Goal: Information Seeking & Learning: Check status

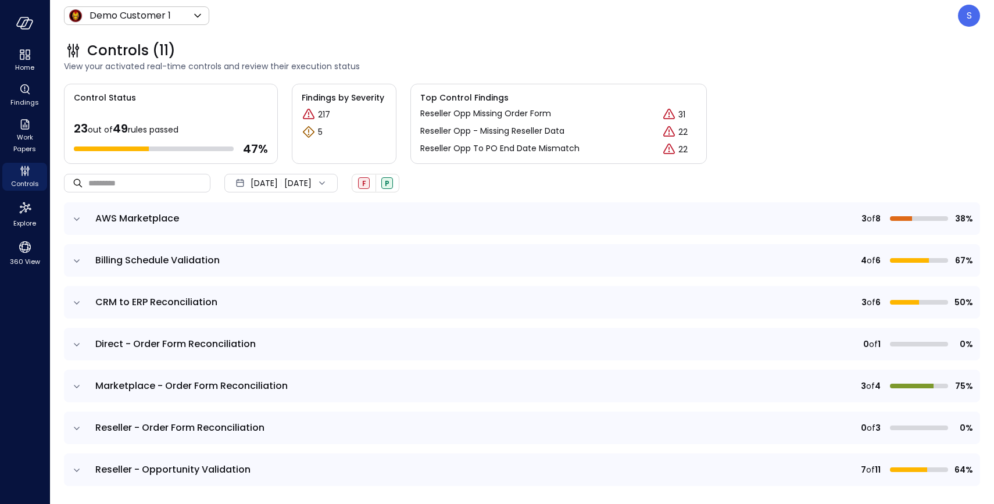
click at [76, 425] on icon "expand row" at bounding box center [77, 428] width 12 height 12
click at [338, 178] on div "[DATE] [DATE]" at bounding box center [280, 183] width 113 height 19
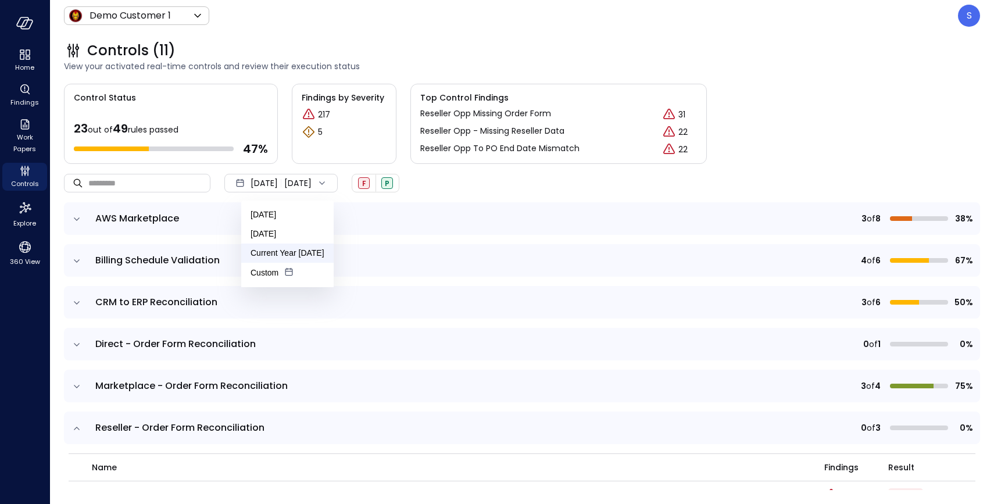
click at [285, 244] on li "Current Year [DATE]" at bounding box center [287, 252] width 92 height 19
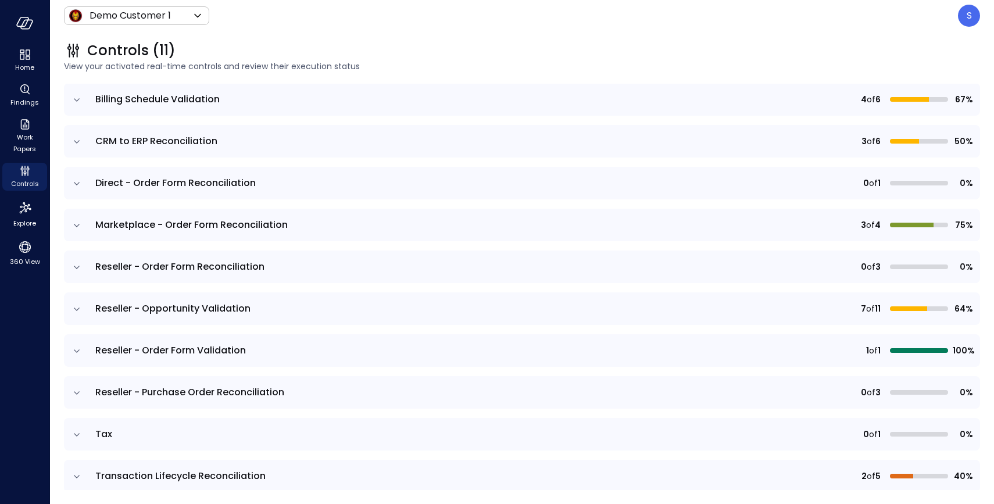
scroll to position [162, 0]
click at [77, 387] on icon "expand row" at bounding box center [77, 392] width 12 height 12
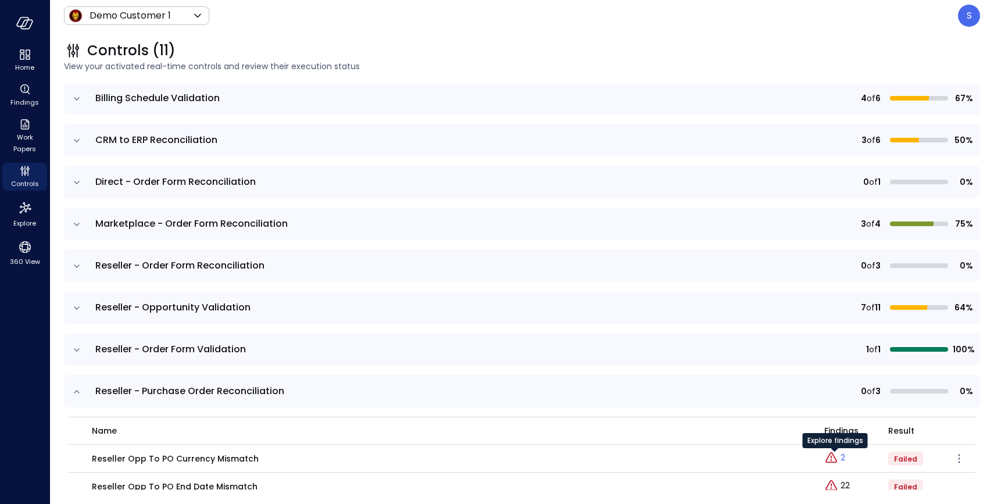
click at [842, 457] on p "2" at bounding box center [842, 457] width 5 height 12
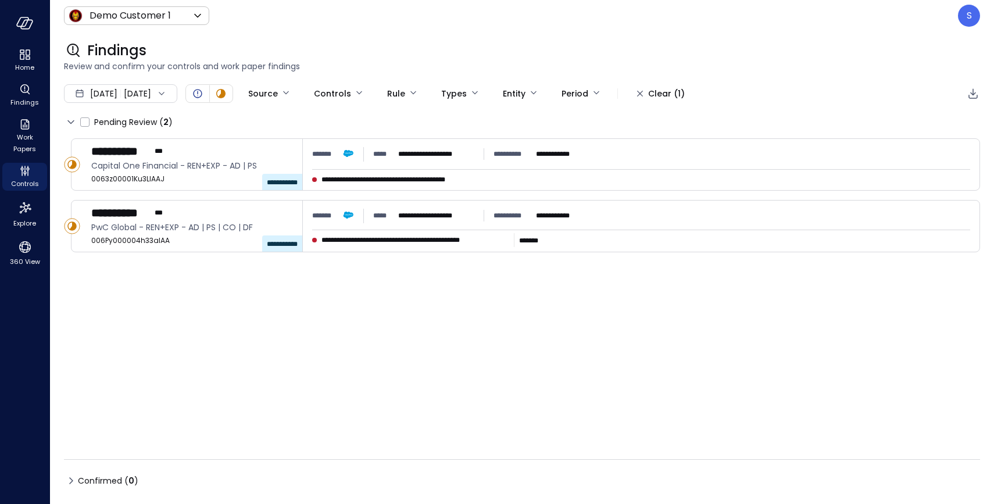
type input "****"
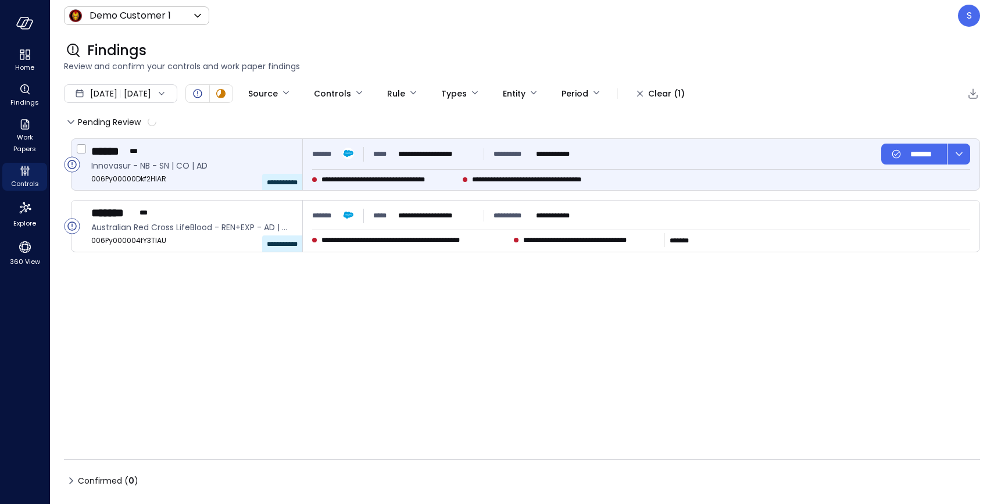
click at [184, 153] on div "****** ***" at bounding box center [192, 151] width 202 height 15
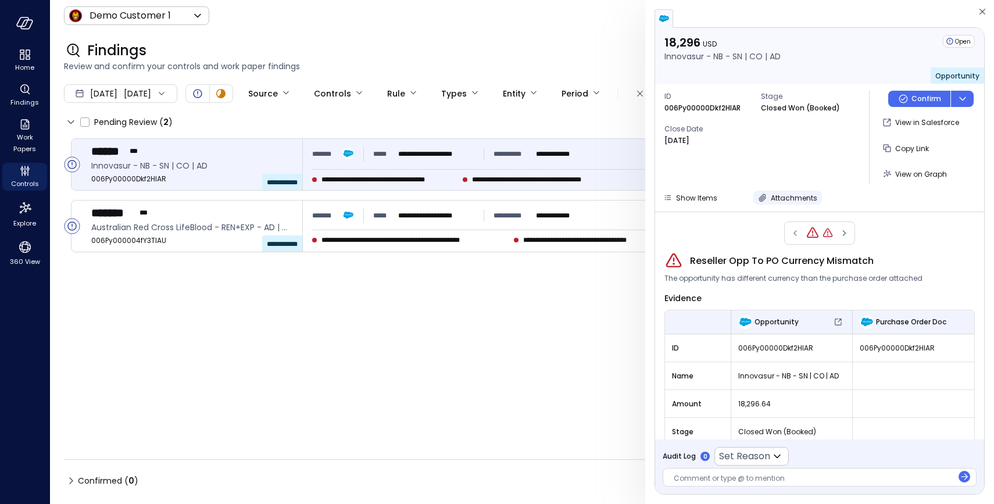
click at [761, 193] on icon "button" at bounding box center [763, 198] width 12 height 12
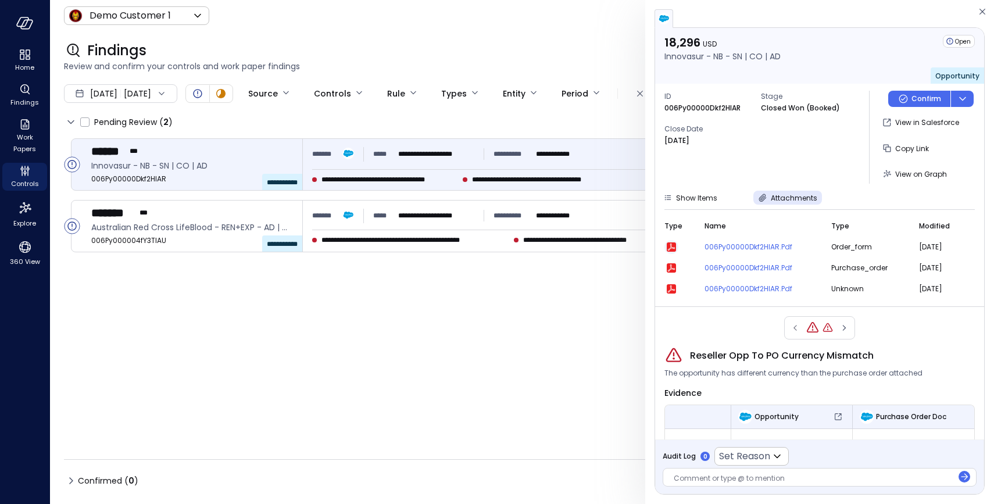
click at [671, 244] on icon "button" at bounding box center [670, 246] width 9 height 9
click at [23, 175] on icon "Controls" at bounding box center [25, 171] width 14 height 14
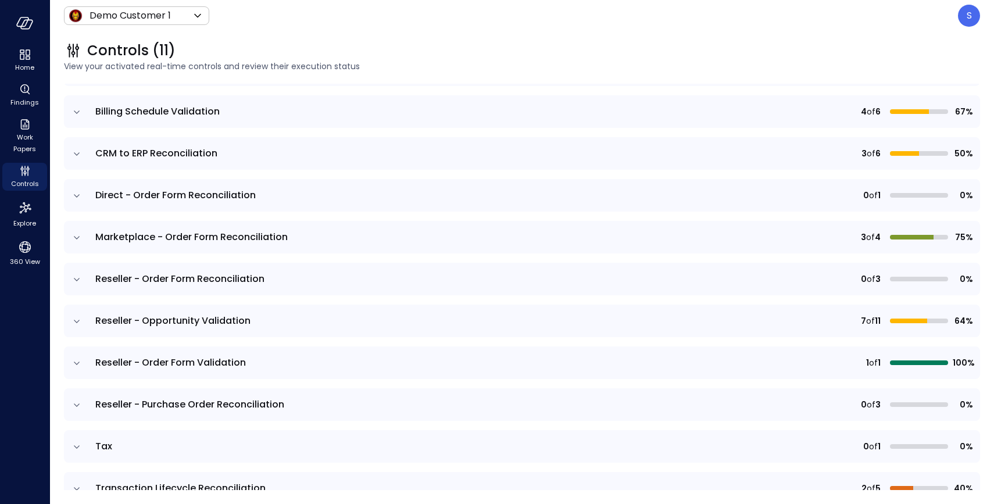
scroll to position [173, 0]
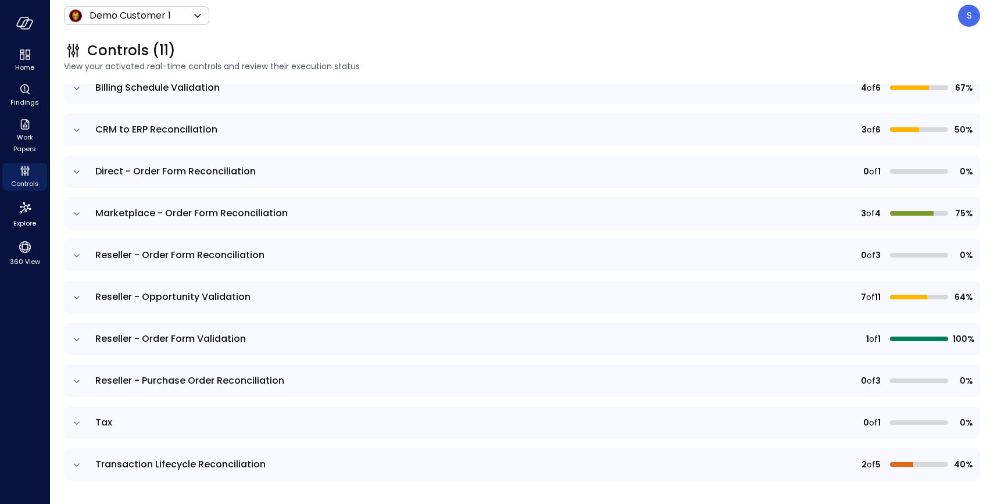
click at [76, 377] on icon "expand row" at bounding box center [77, 381] width 12 height 12
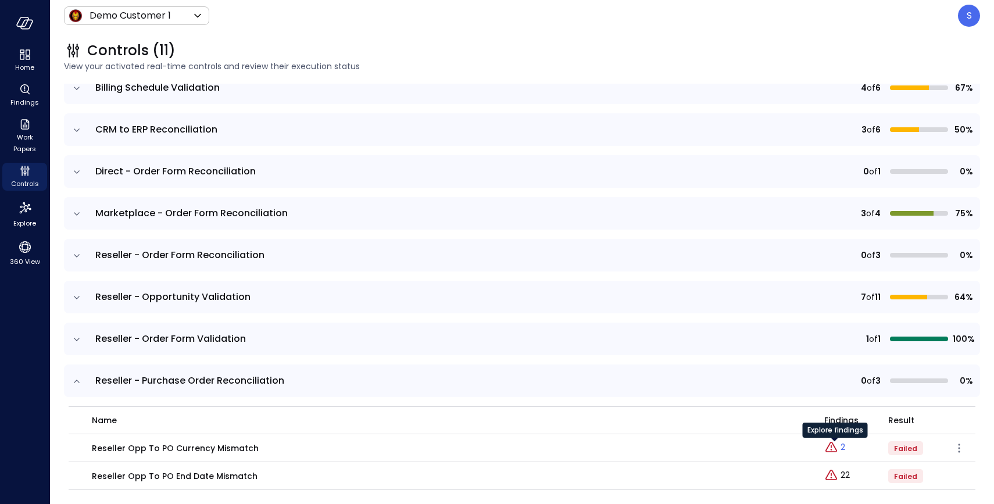
click at [844, 447] on p "2" at bounding box center [842, 447] width 5 height 12
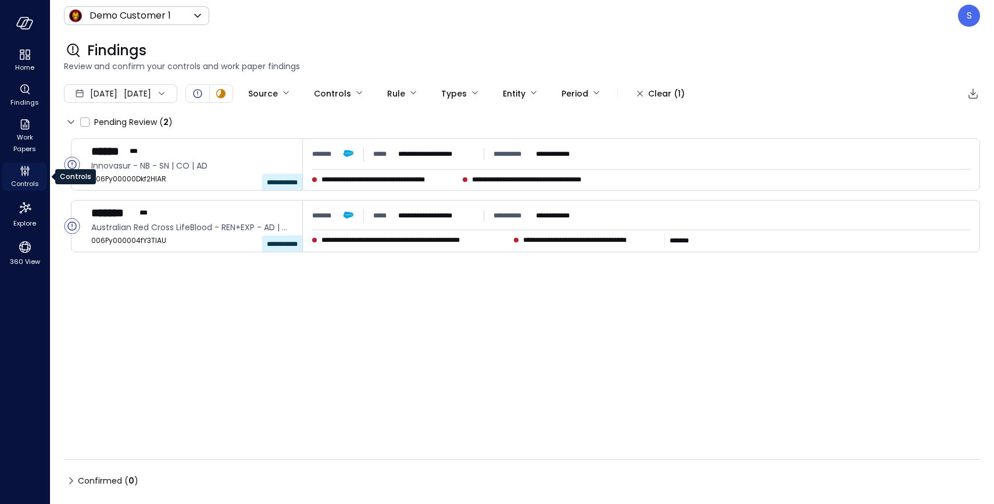
click at [24, 178] on span "Controls" at bounding box center [25, 184] width 28 height 12
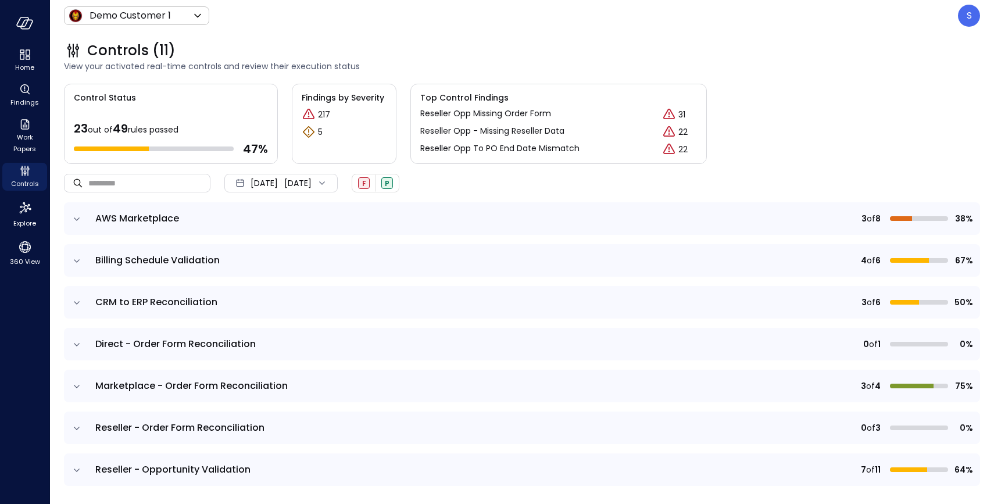
click at [77, 382] on icon "expand row" at bounding box center [77, 387] width 12 height 12
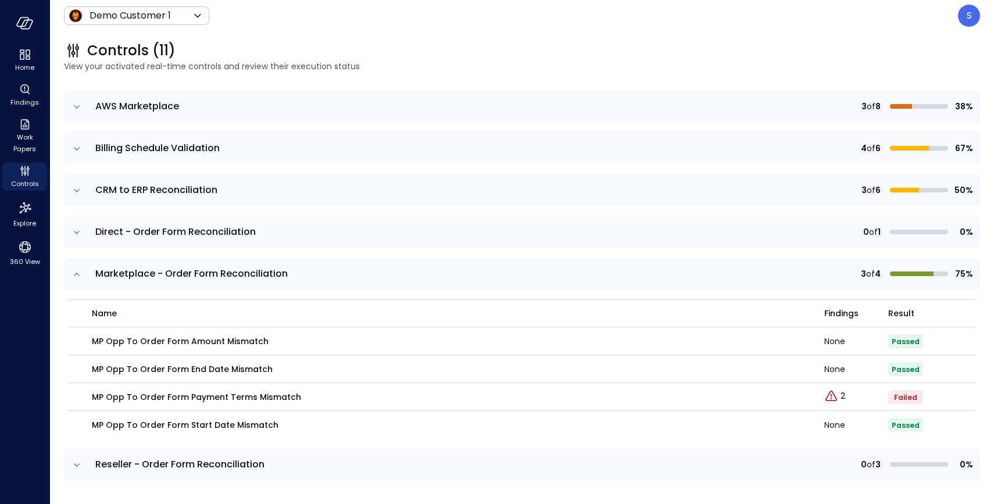
scroll to position [120, 0]
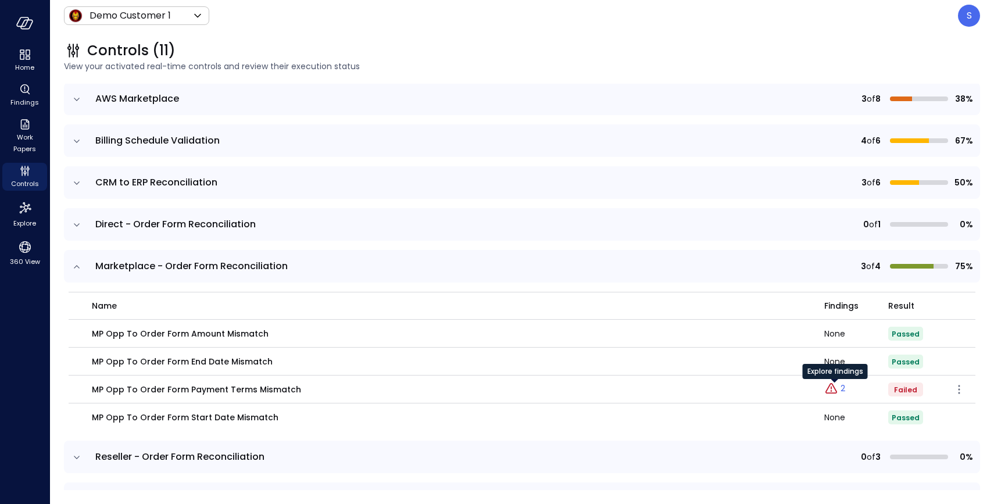
click at [843, 388] on p "2" at bounding box center [842, 388] width 5 height 12
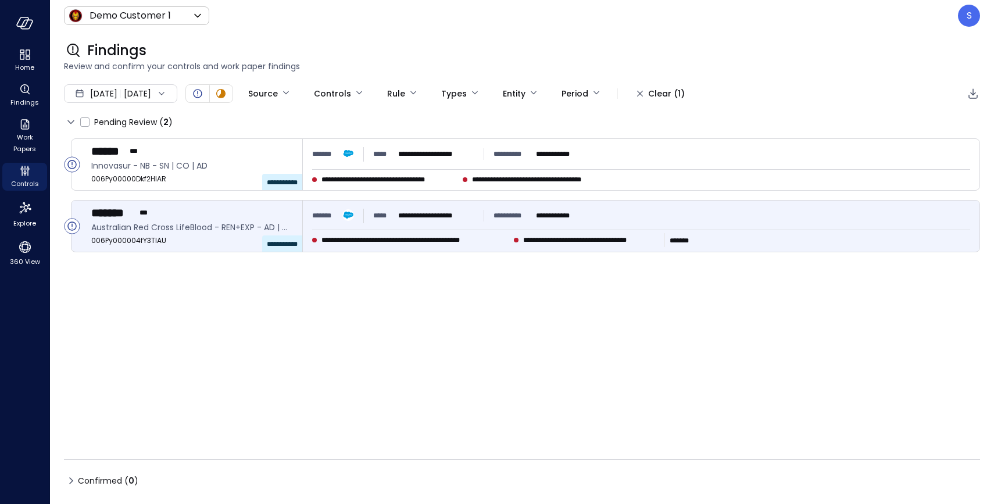
type input "****"
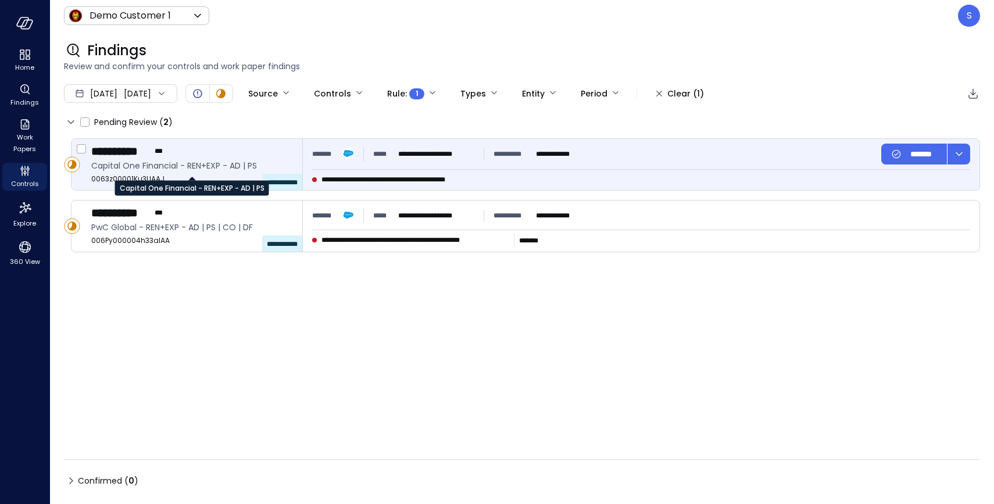
click at [152, 163] on span "Capital One Financial - REN+EXP - AD | PS" at bounding box center [192, 165] width 202 height 13
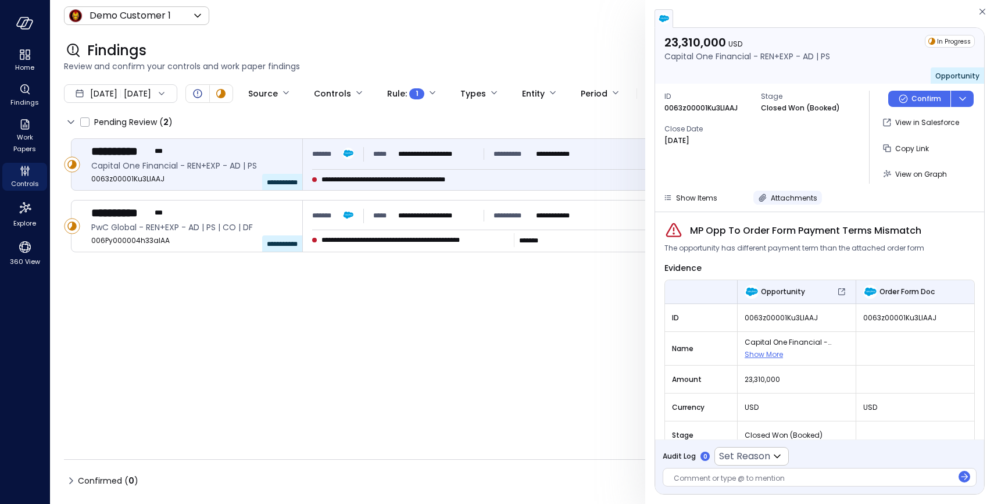
click at [762, 193] on icon "button" at bounding box center [763, 198] width 12 height 12
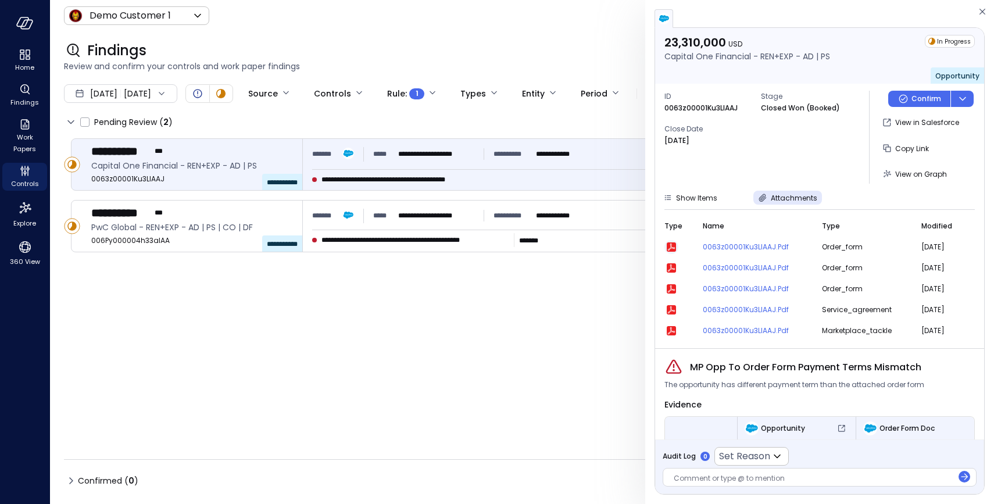
click at [671, 244] on icon "button" at bounding box center [670, 246] width 9 height 9
click at [30, 178] on span "Controls" at bounding box center [25, 184] width 28 height 12
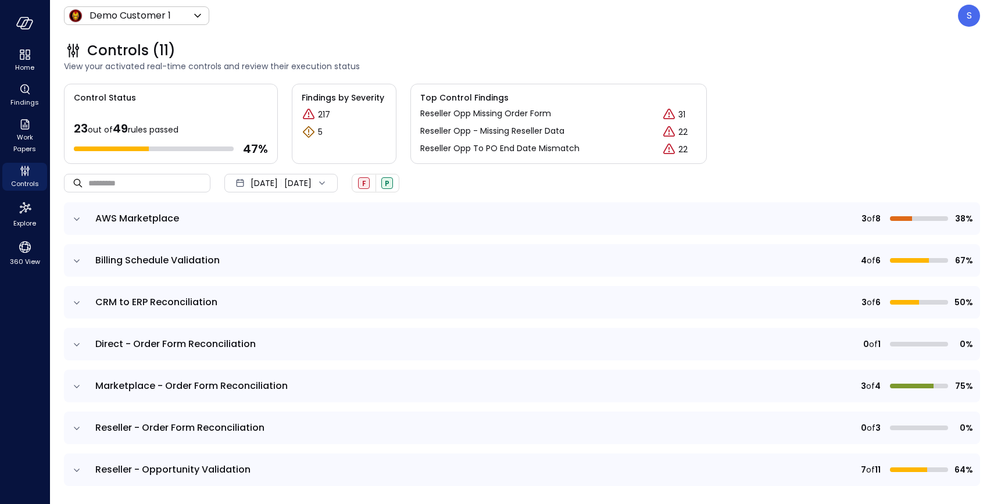
click at [722, 30] on header "Demo Customer 1 ***** ​ S" at bounding box center [522, 15] width 944 height 31
click at [328, 181] on icon at bounding box center [322, 183] width 12 height 12
click at [288, 251] on li "Current Year [DATE]" at bounding box center [287, 252] width 92 height 19
click at [802, 19] on div "Demo Customer 1 ***** ​ S" at bounding box center [522, 16] width 916 height 22
click at [737, 30] on header "Demo Customer 1 ***** ​ S" at bounding box center [522, 15] width 944 height 31
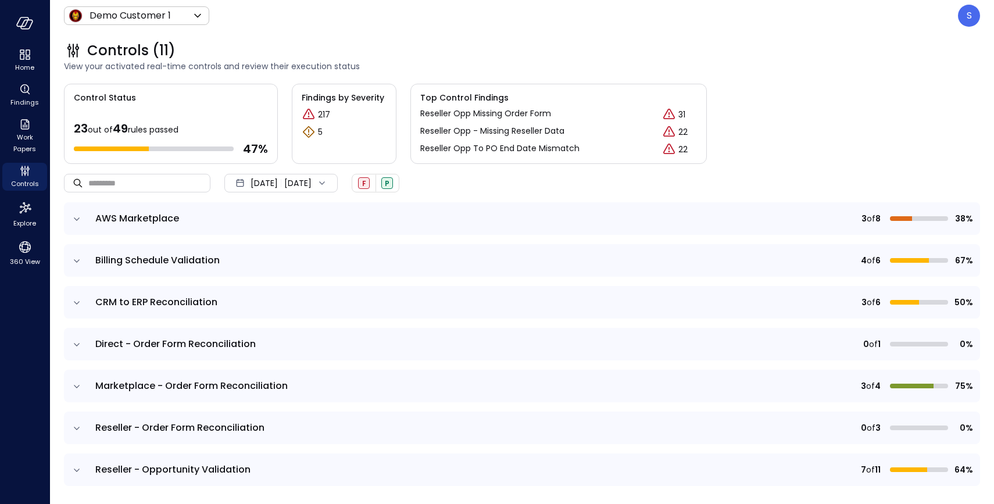
click at [77, 220] on icon "expand row" at bounding box center [77, 219] width 12 height 12
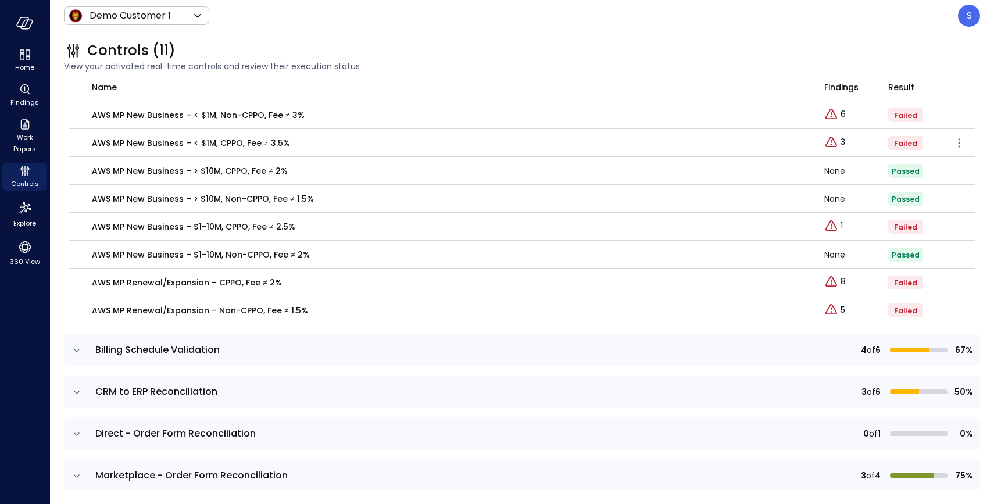
scroll to position [172, 0]
click at [74, 346] on icon "expand row" at bounding box center [77, 349] width 12 height 12
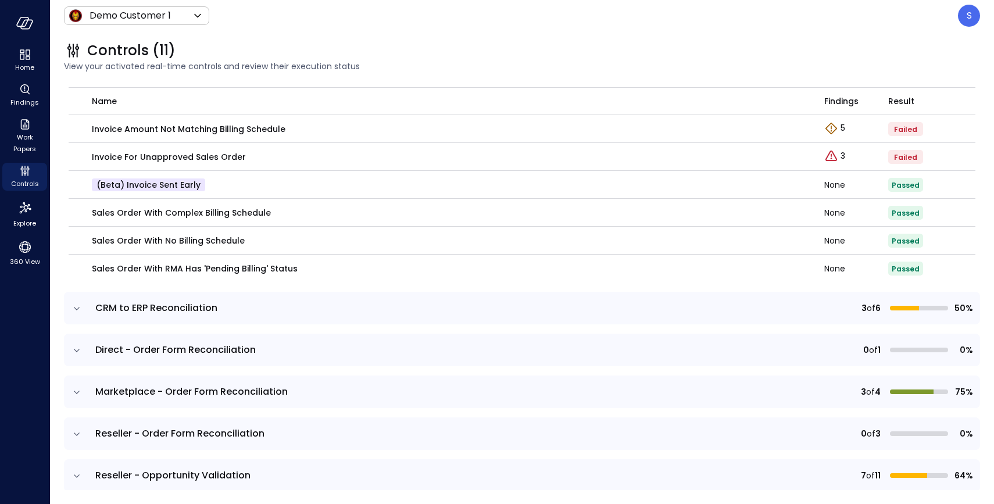
scroll to position [467, 0]
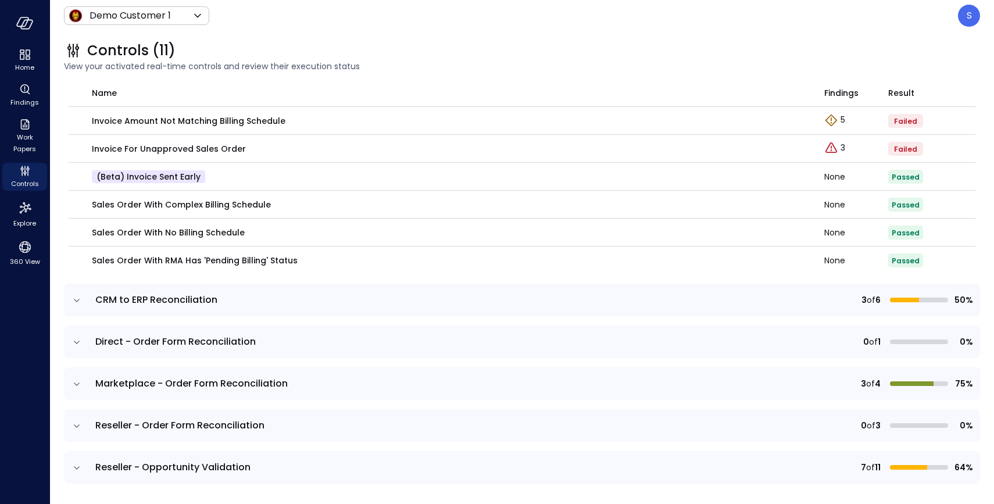
click at [75, 300] on icon "expand row" at bounding box center [77, 300] width 6 height 3
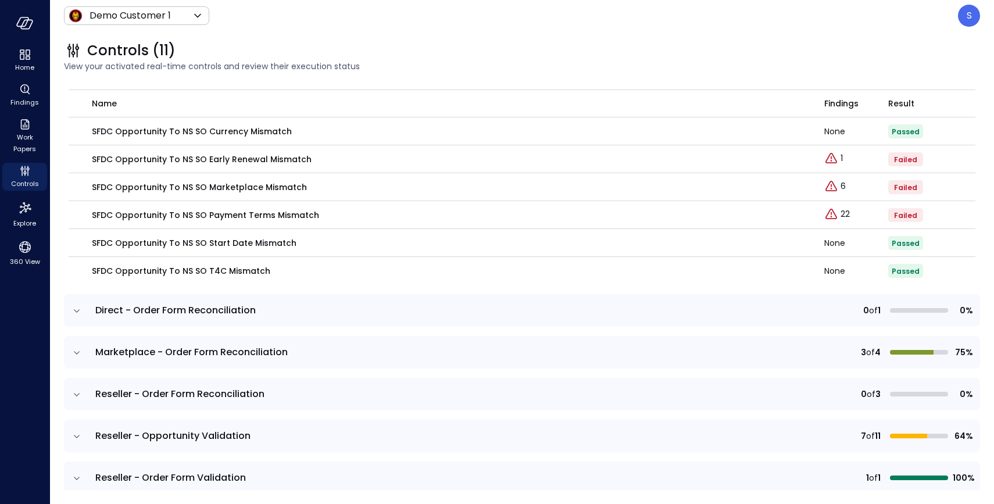
scroll to position [706, 0]
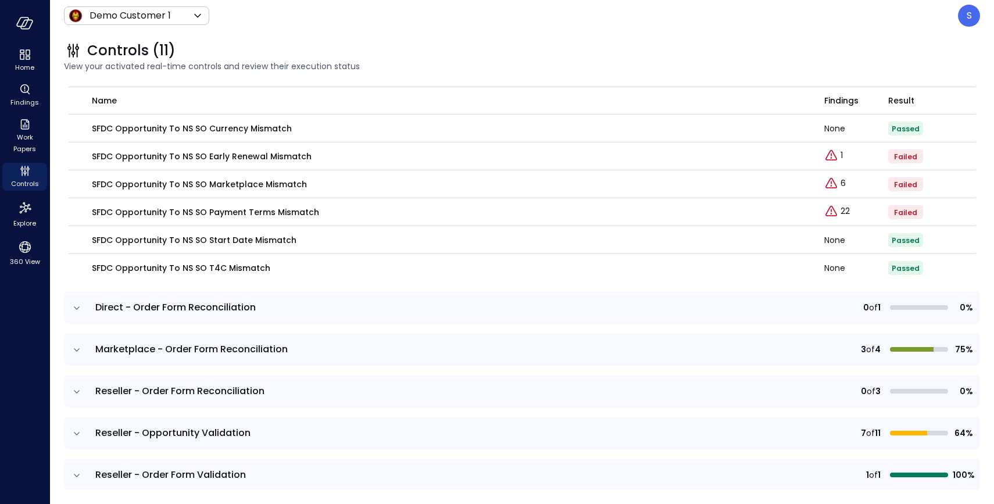
click at [71, 343] on td at bounding box center [76, 349] width 24 height 33
click at [76, 349] on icon "expand row" at bounding box center [77, 350] width 12 height 12
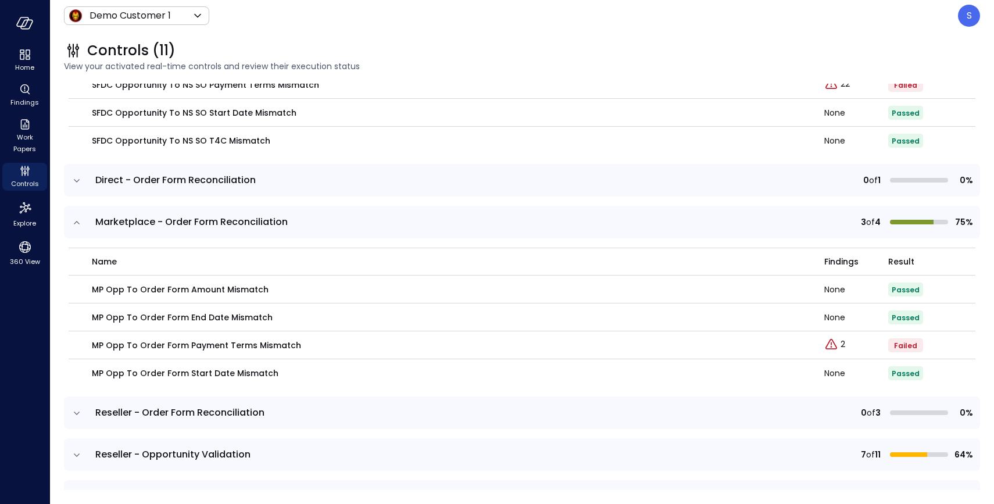
scroll to position [834, 0]
click at [841, 343] on p "2" at bounding box center [842, 343] width 5 height 12
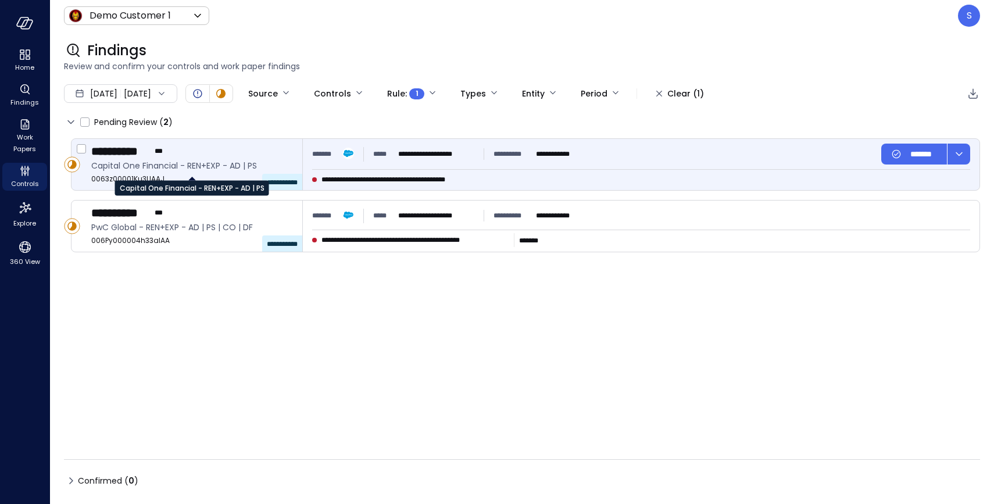
click at [169, 166] on span "Capital One Financial - REN+EXP - AD | PS" at bounding box center [192, 165] width 202 height 13
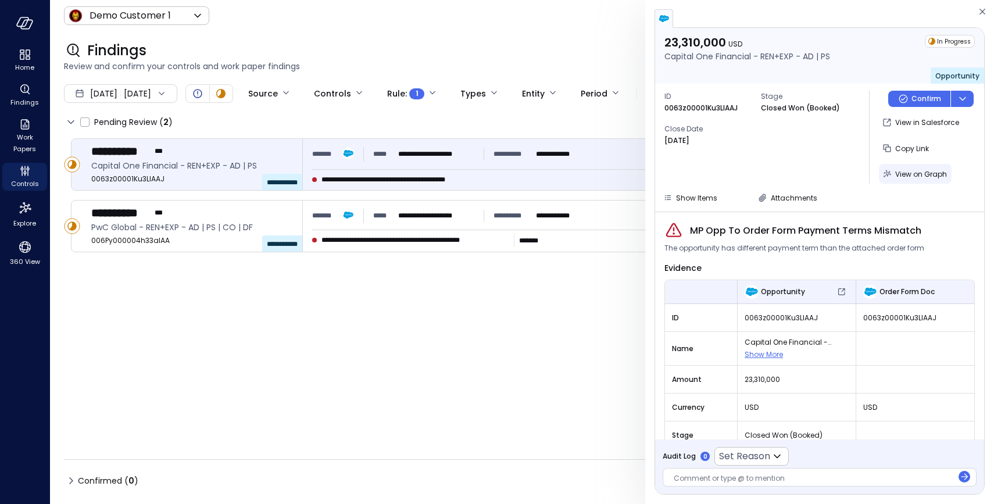
click at [911, 172] on span "View on Graph" at bounding box center [921, 174] width 52 height 10
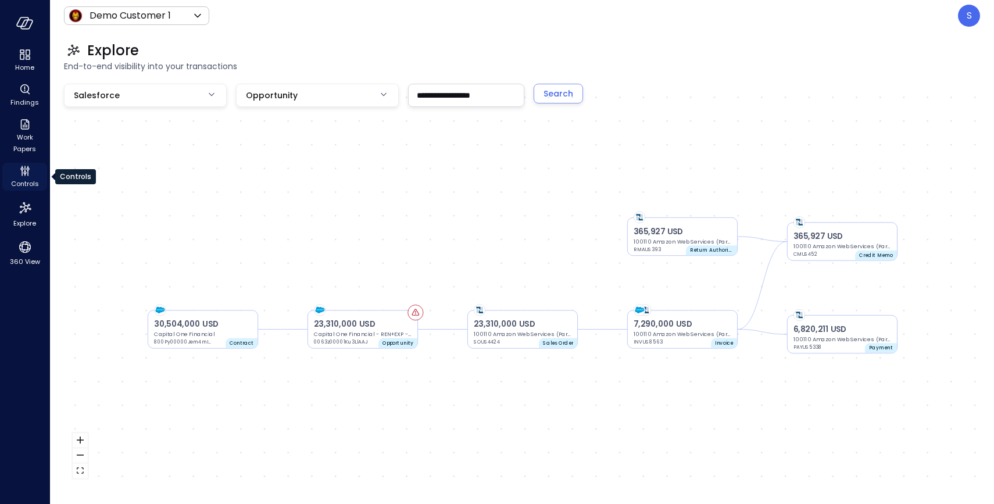
click at [28, 180] on span "Controls" at bounding box center [25, 184] width 28 height 12
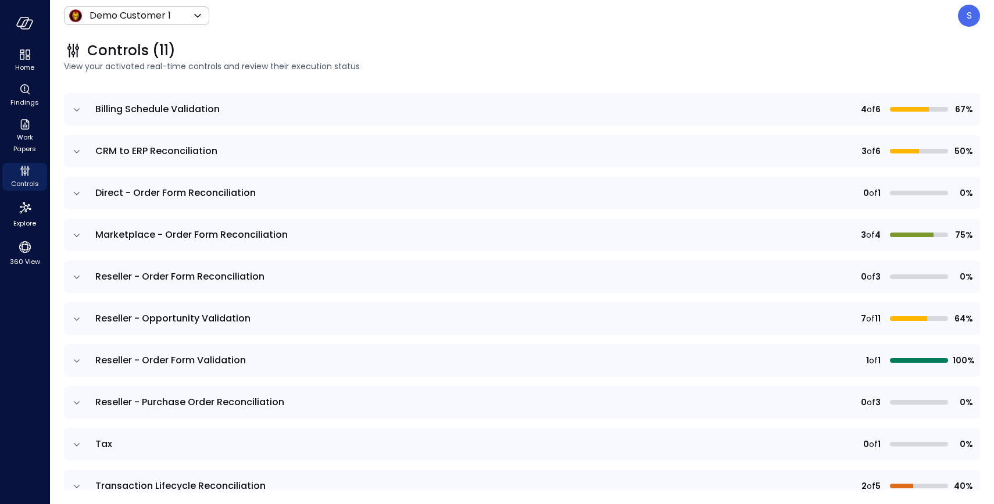
scroll to position [173, 0]
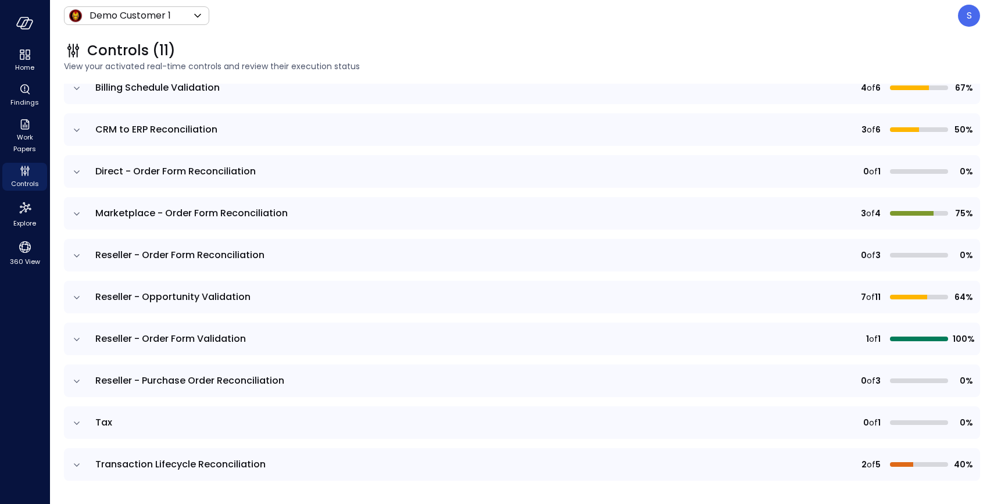
click at [76, 378] on icon "expand row" at bounding box center [77, 381] width 12 height 12
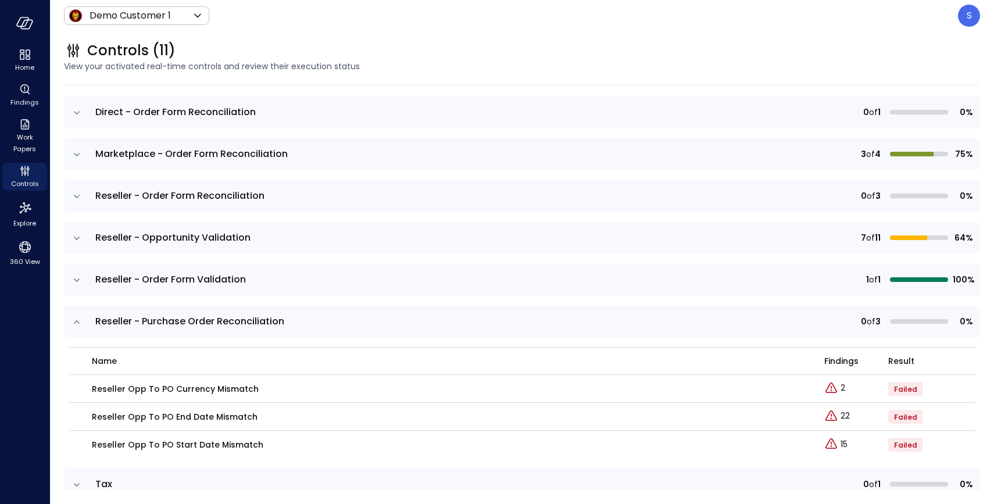
scroll to position [293, 0]
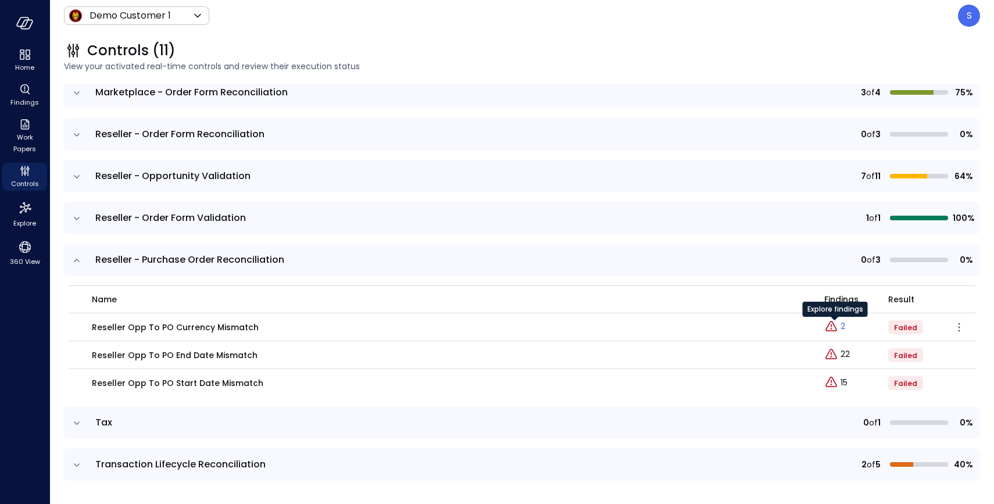
click at [841, 326] on p "2" at bounding box center [842, 326] width 5 height 12
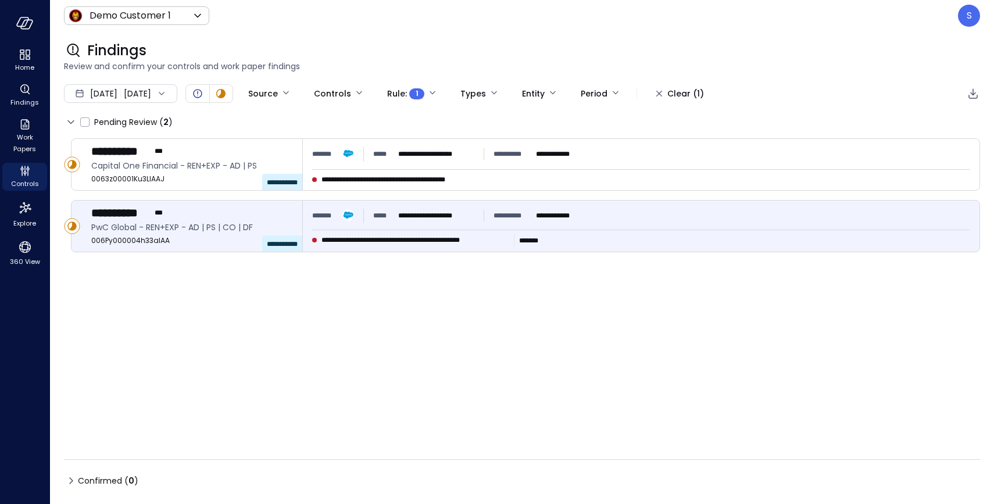
type input "****"
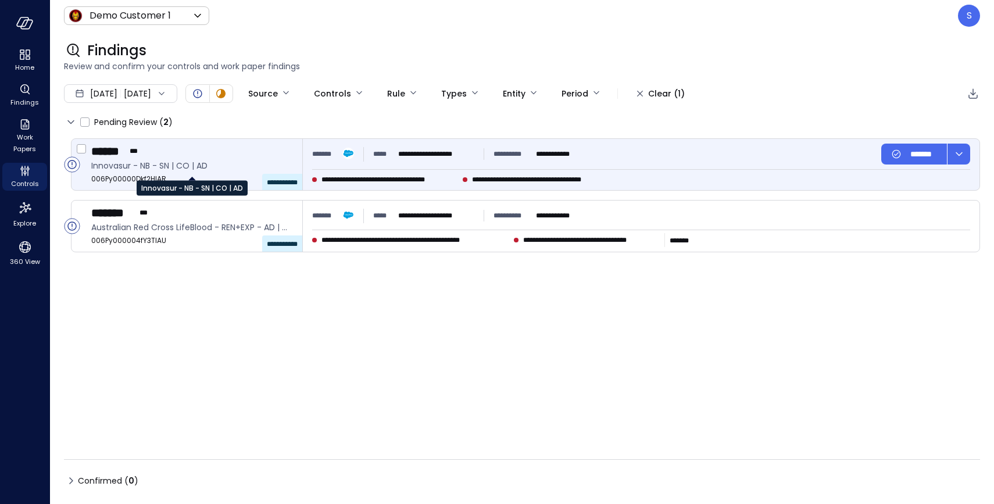
click at [156, 167] on span "Innovasur - NB - SN | CO | AD" at bounding box center [192, 165] width 202 height 13
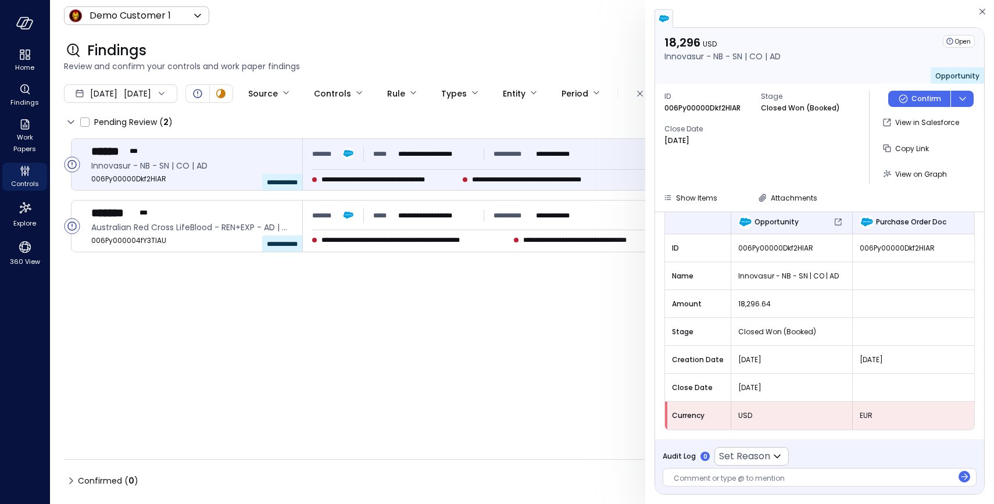
scroll to position [99, 0]
click at [767, 196] on button "Attachments" at bounding box center [787, 198] width 69 height 14
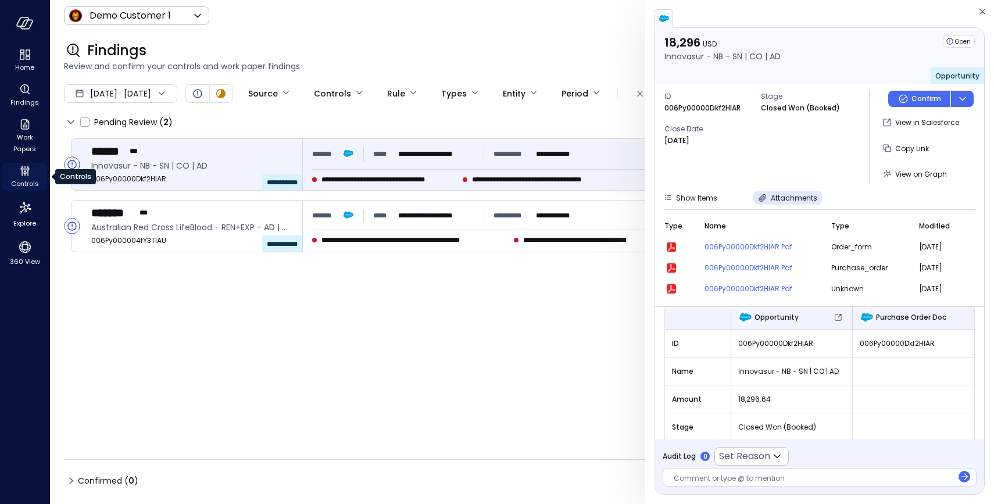
click at [28, 180] on span "Controls" at bounding box center [25, 184] width 28 height 12
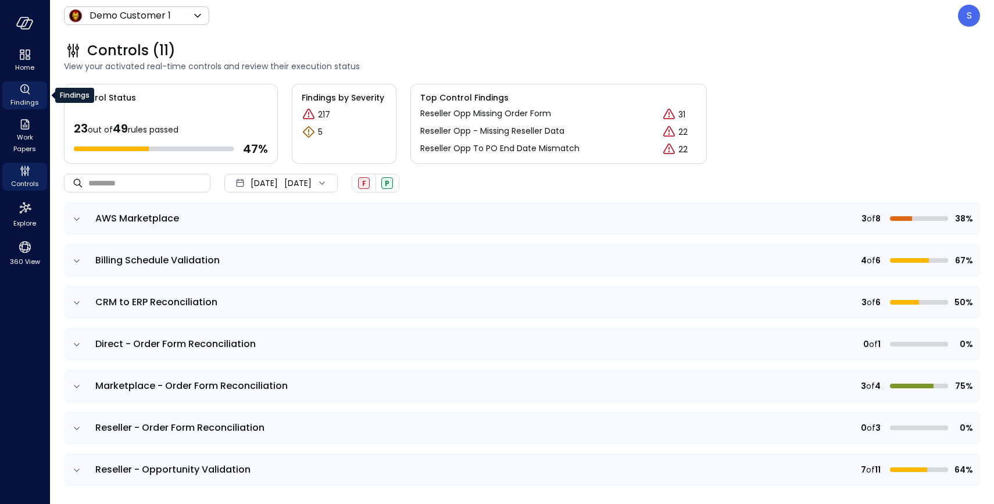
click at [26, 97] on span "Findings" at bounding box center [24, 102] width 28 height 12
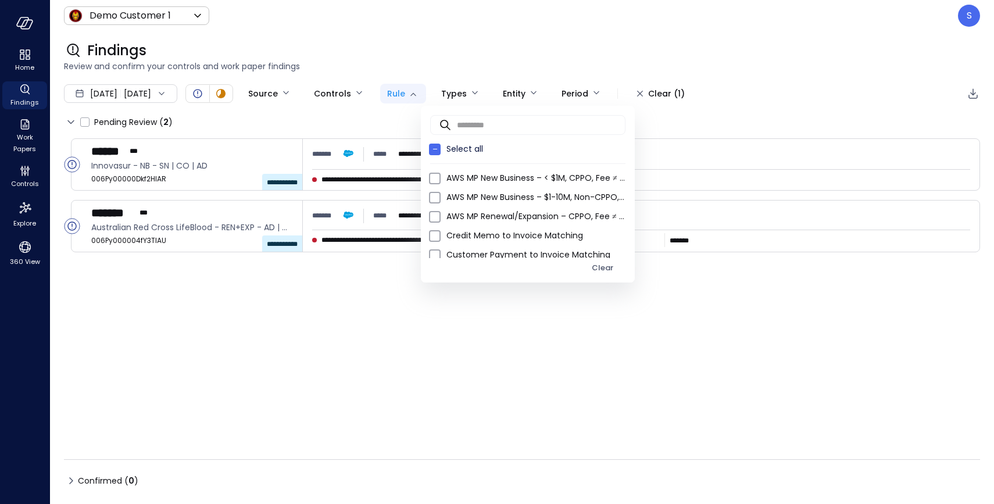
click at [454, 92] on body "**********" at bounding box center [497, 252] width 994 height 504
click at [457, 53] on div at bounding box center [497, 252] width 994 height 504
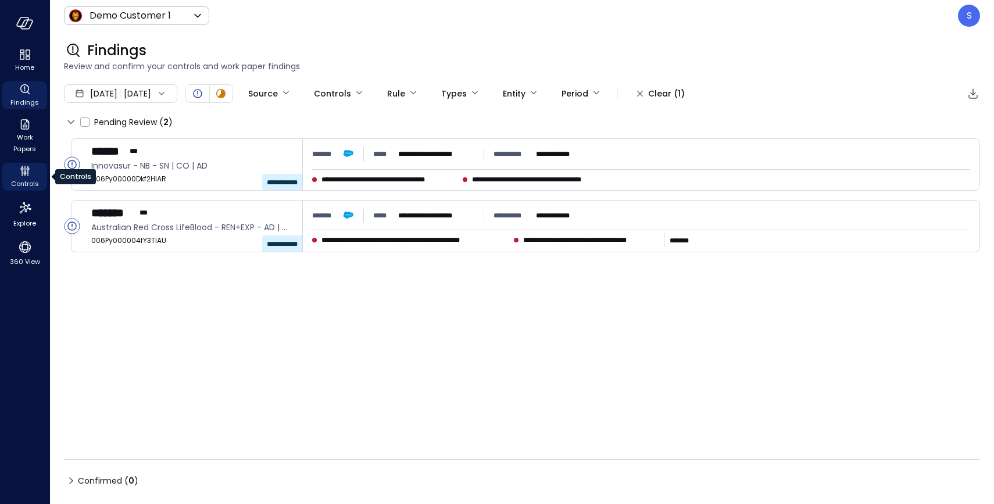
click at [27, 181] on span "Controls" at bounding box center [25, 184] width 28 height 12
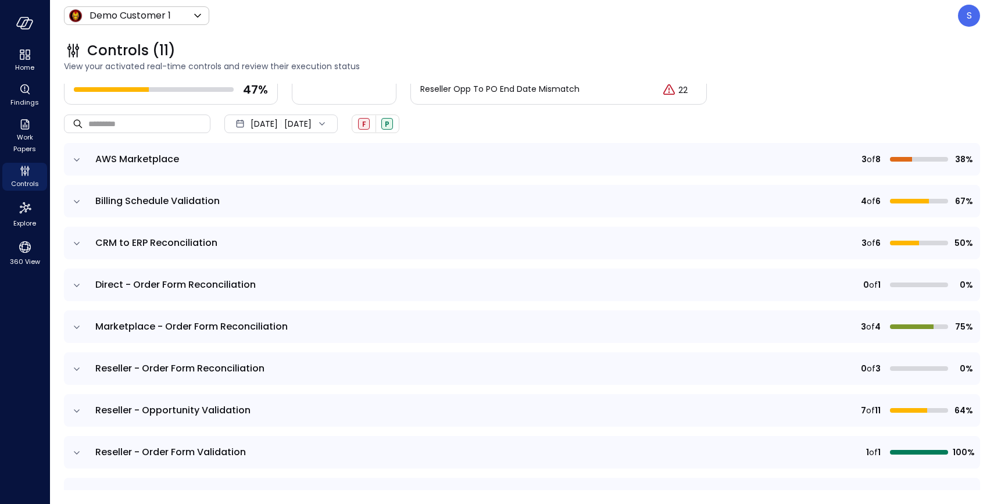
scroll to position [55, 0]
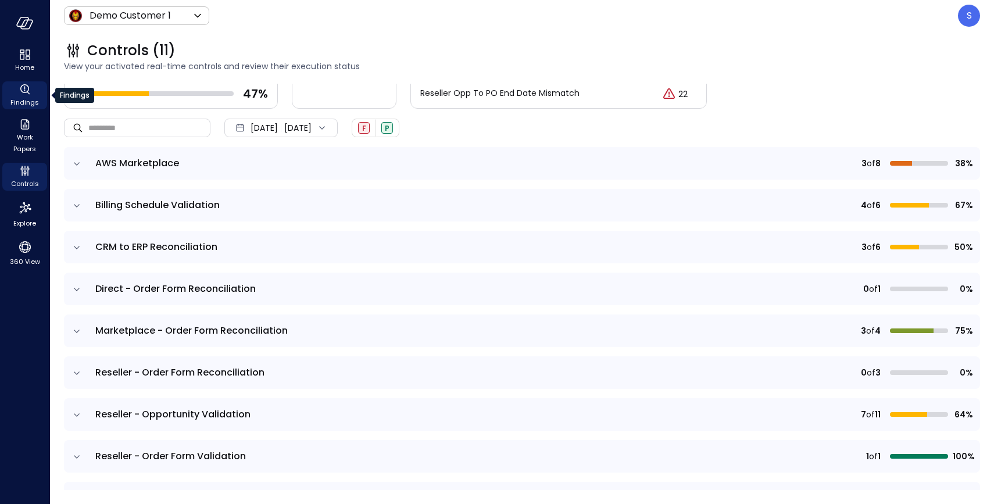
click at [25, 95] on icon "Findings" at bounding box center [25, 90] width 14 height 14
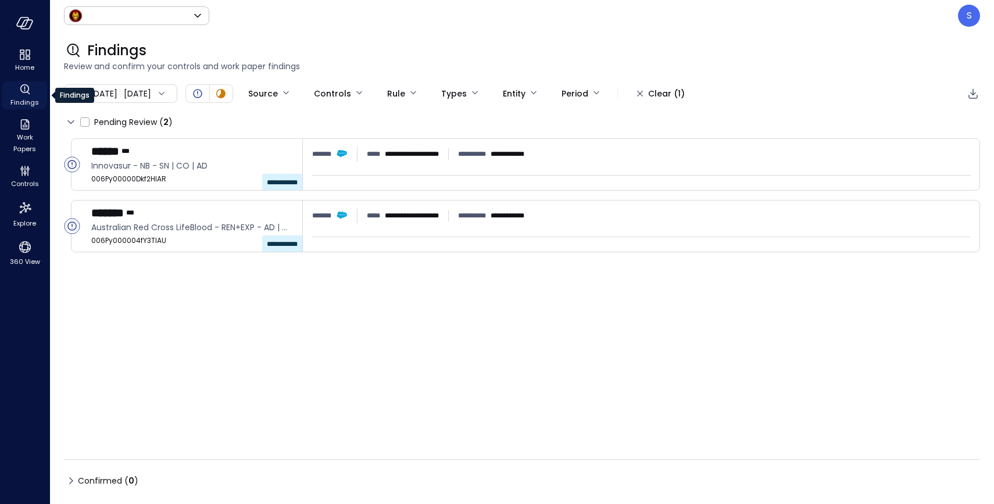
type input "*****"
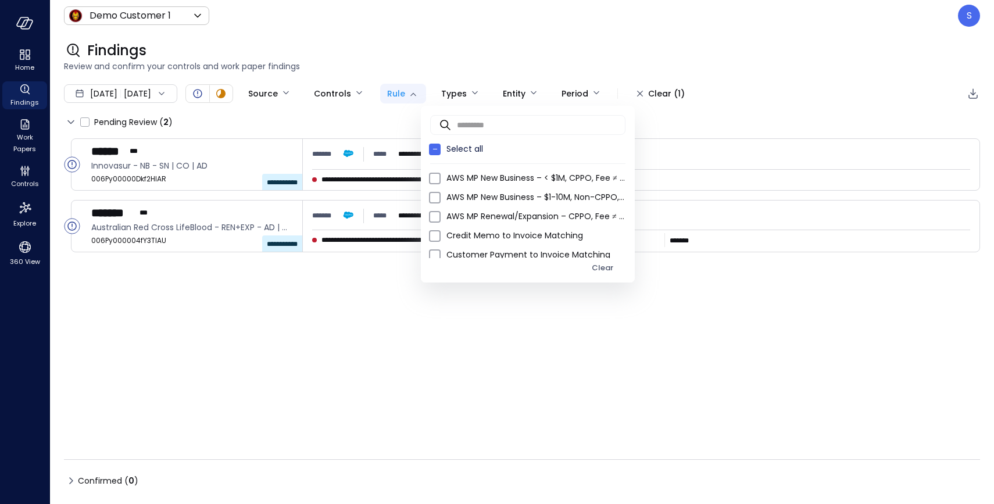
click at [454, 91] on body "**********" at bounding box center [497, 252] width 994 height 504
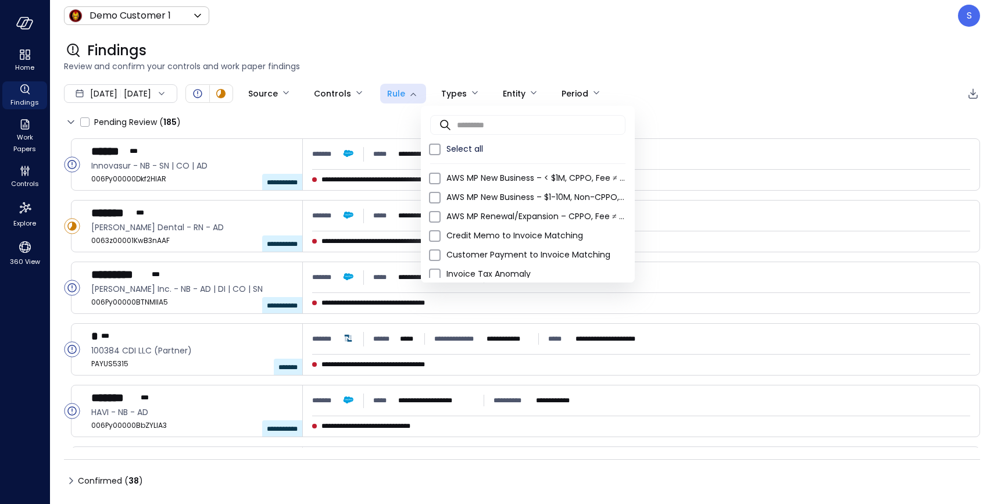
click at [321, 120] on div at bounding box center [497, 252] width 994 height 504
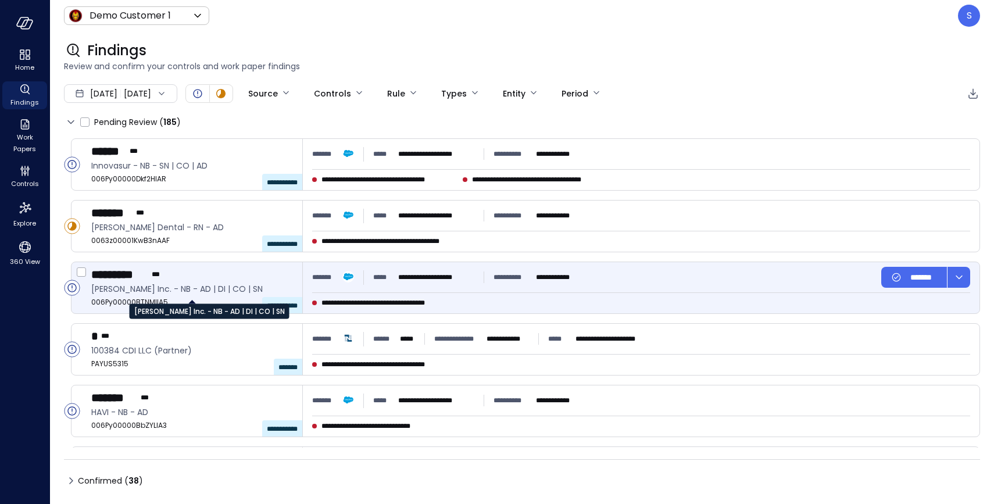
click at [160, 290] on span "[PERSON_NAME] Inc. - NB - AD | DI | CO | SN" at bounding box center [192, 288] width 202 height 13
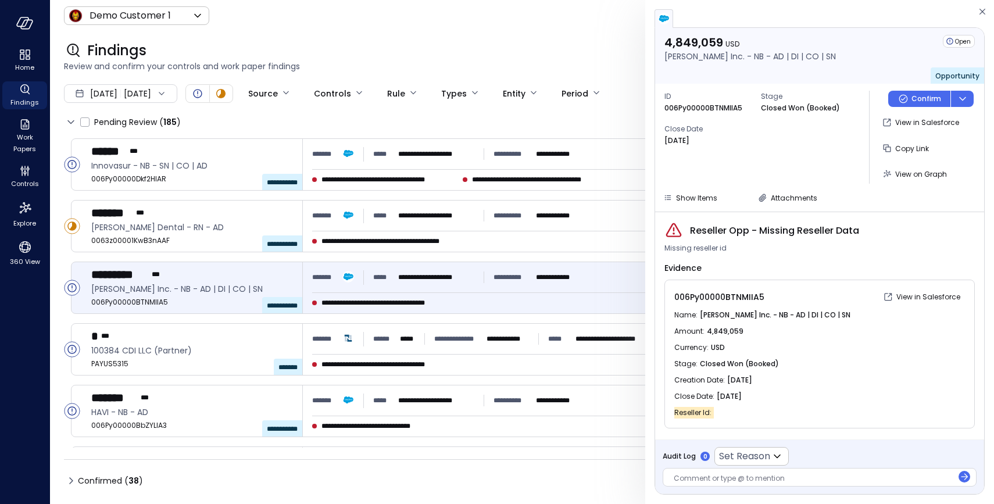
click at [697, 478] on div at bounding box center [812, 479] width 279 height 12
click at [775, 452] on icon at bounding box center [777, 456] width 14 height 14
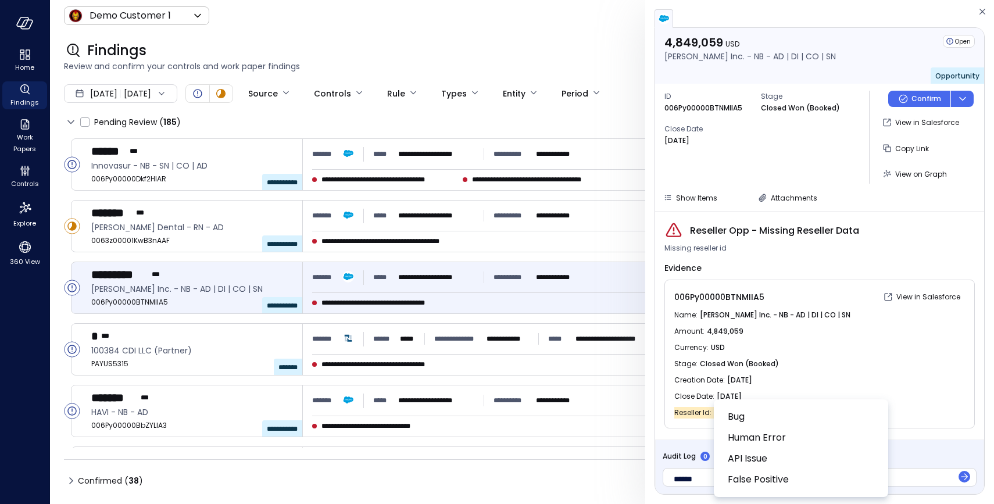
click at [980, 10] on div at bounding box center [497, 252] width 994 height 504
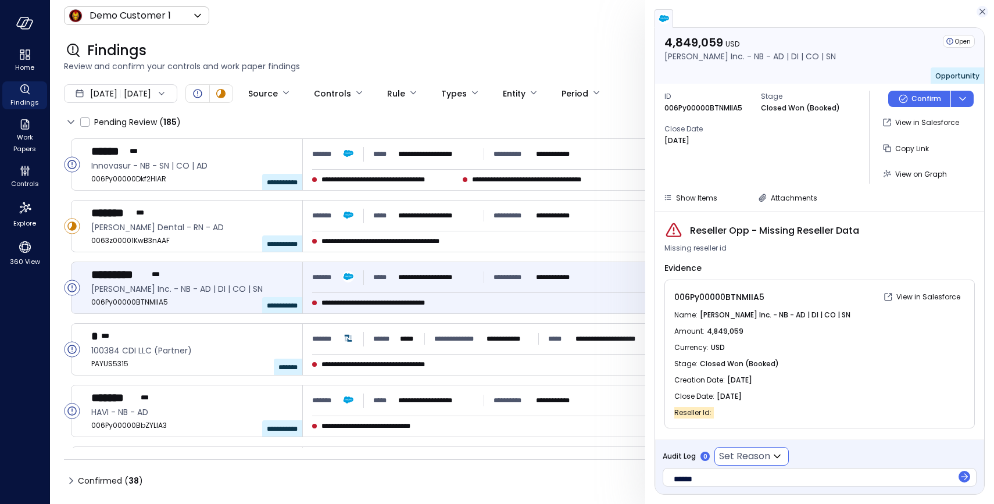
click at [980, 10] on icon "button" at bounding box center [982, 12] width 6 height 6
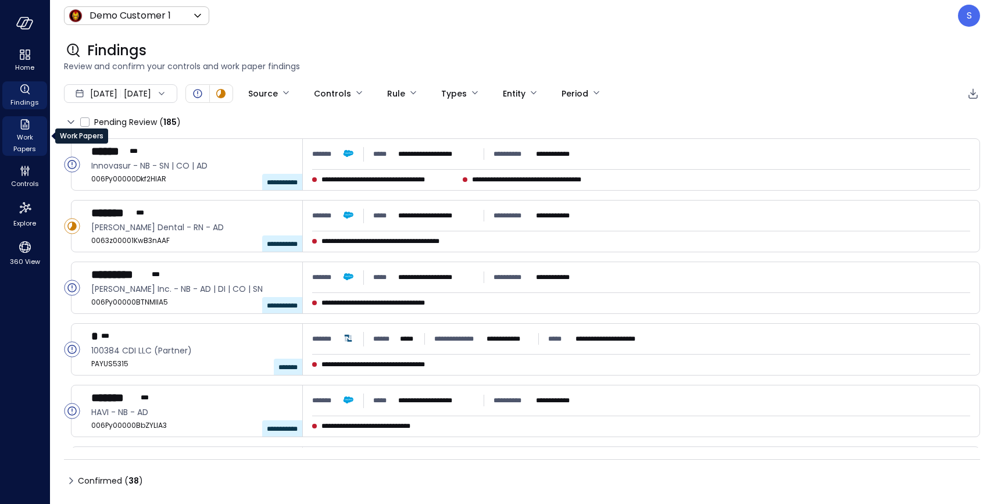
click at [26, 127] on icon "Work Papers" at bounding box center [25, 124] width 14 height 14
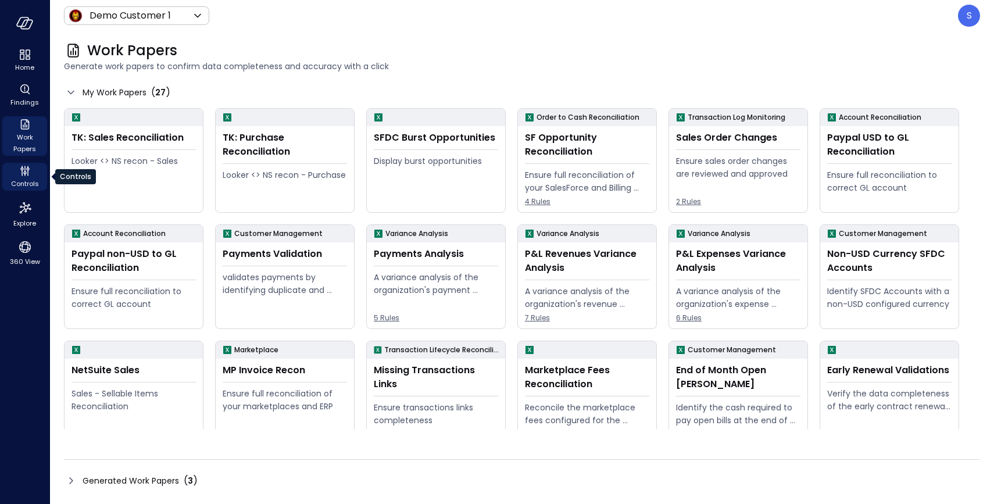
click at [21, 173] on icon "Controls" at bounding box center [25, 171] width 14 height 14
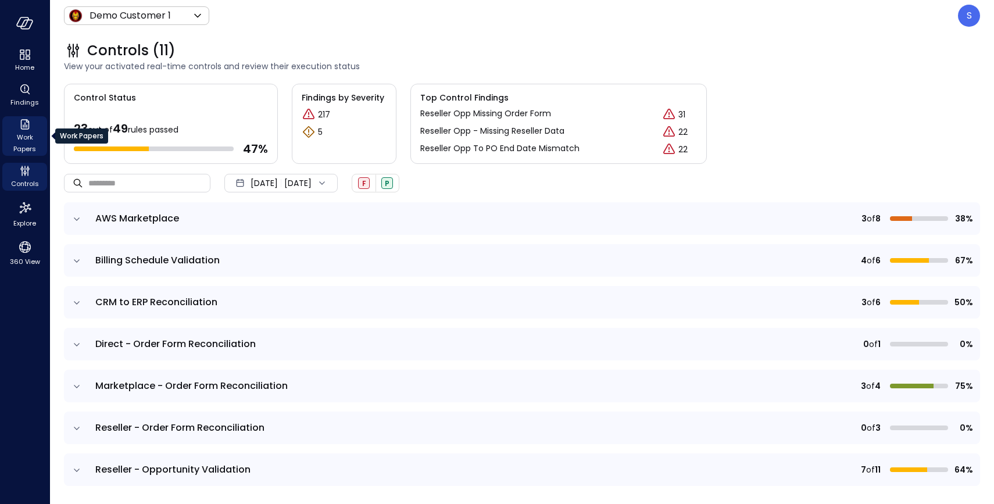
click at [25, 137] on span "Work Papers" at bounding box center [24, 142] width 35 height 23
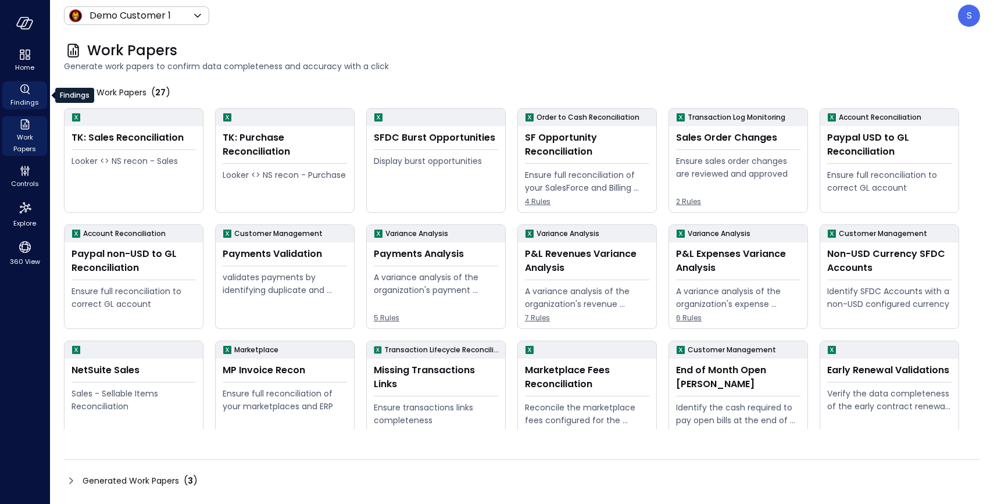
click at [28, 91] on icon "Findings" at bounding box center [25, 90] width 14 height 14
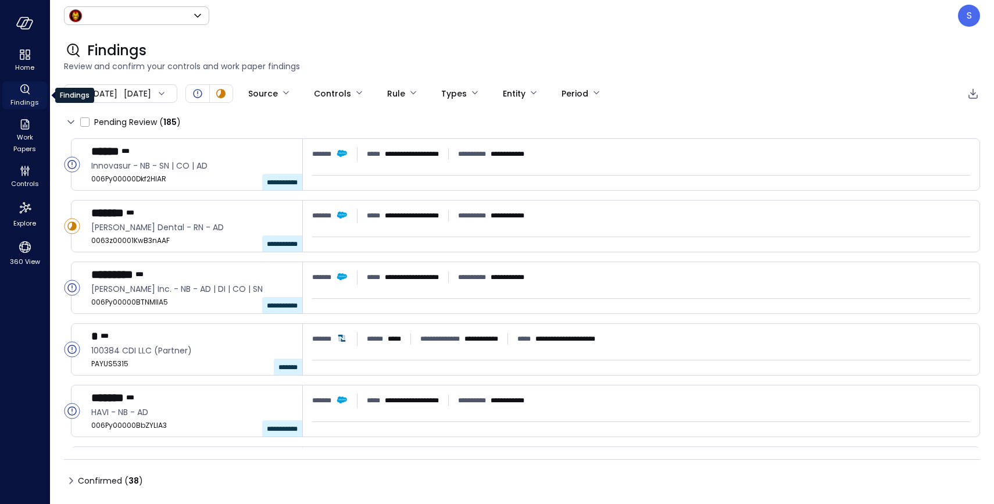
type input "*****"
